Goal: Navigation & Orientation: Find specific page/section

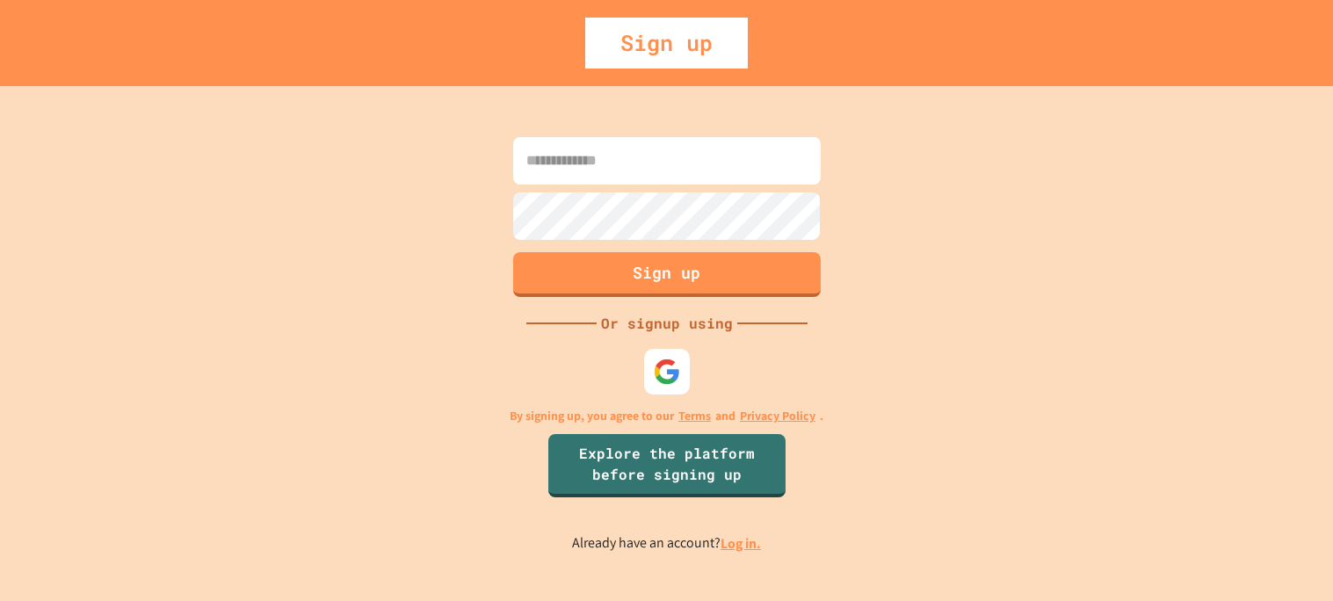
click at [648, 366] on div at bounding box center [667, 372] width 46 height 46
click at [649, 367] on div at bounding box center [666, 371] width 48 height 48
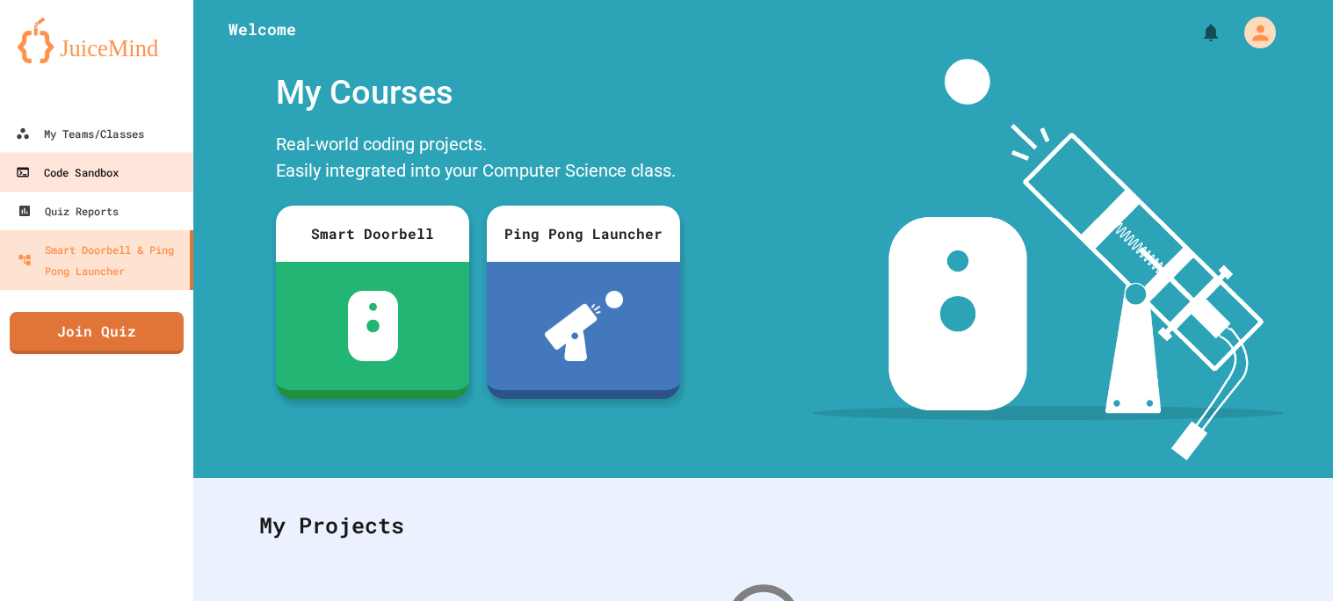
click at [115, 167] on div "Code Sandbox" at bounding box center [68, 173] width 104 height 22
